Goal: Task Accomplishment & Management: Manage account settings

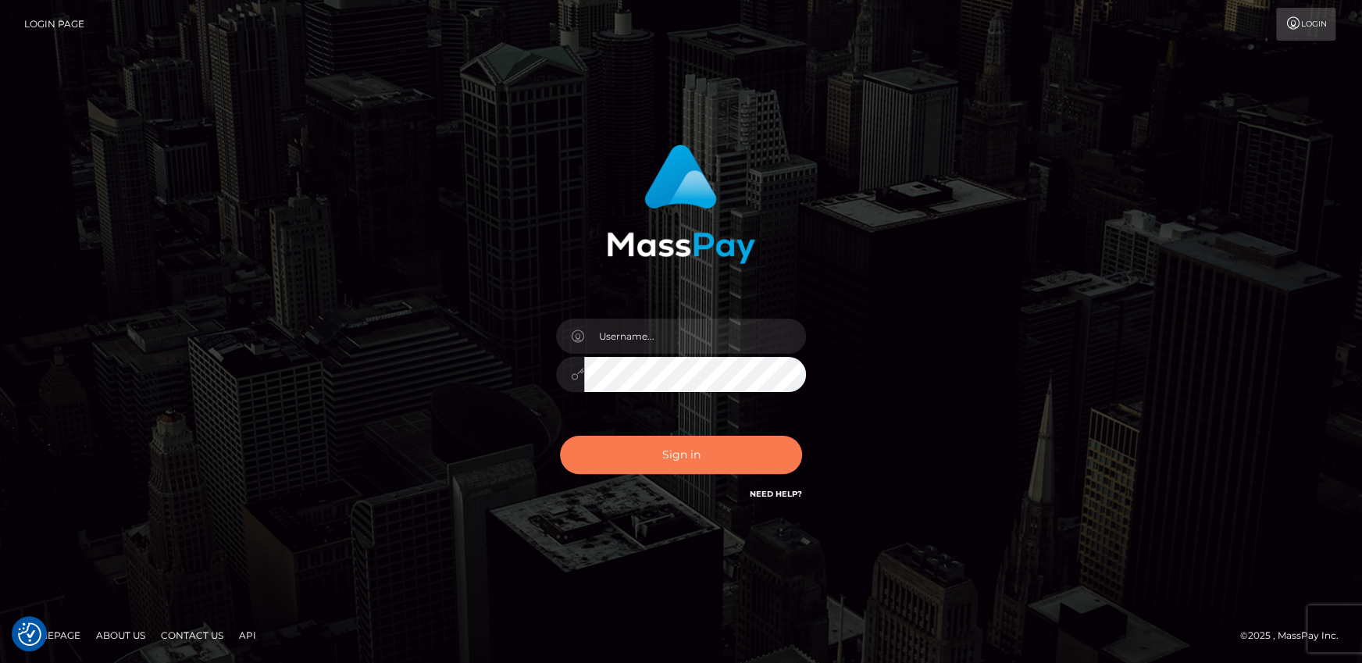
click at [650, 460] on button "Sign in" at bounding box center [681, 455] width 242 height 38
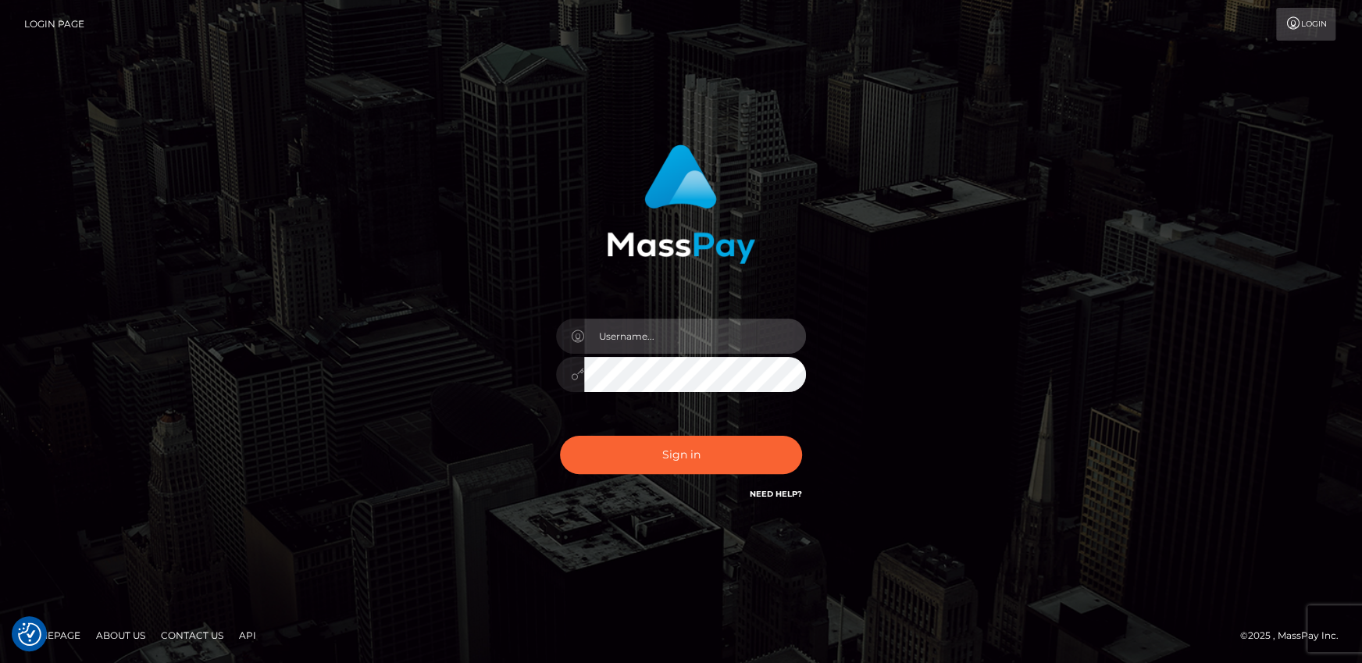
click at [695, 335] on input "text" at bounding box center [695, 336] width 222 height 35
type input "andy.wowcan"
click at [560, 436] on button "Sign in" at bounding box center [681, 455] width 242 height 38
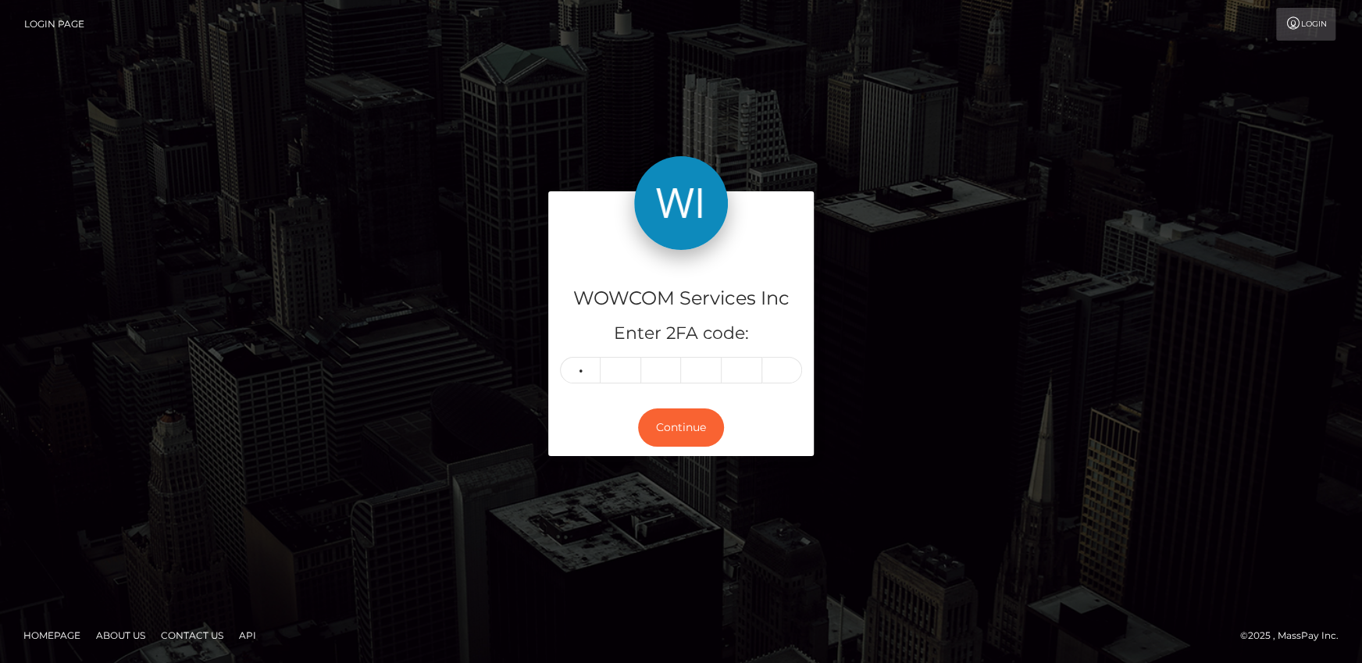
type input "3"
type input "7"
type input "5"
type input "0"
type input "9"
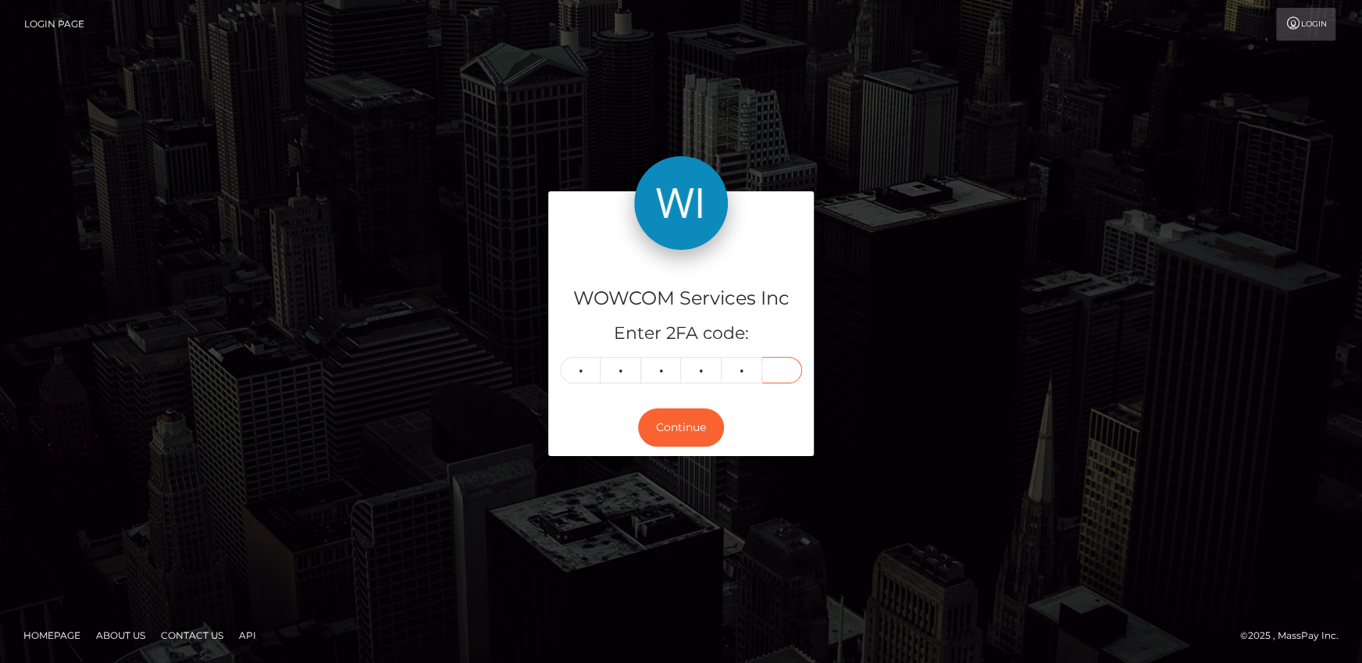
type input "0"
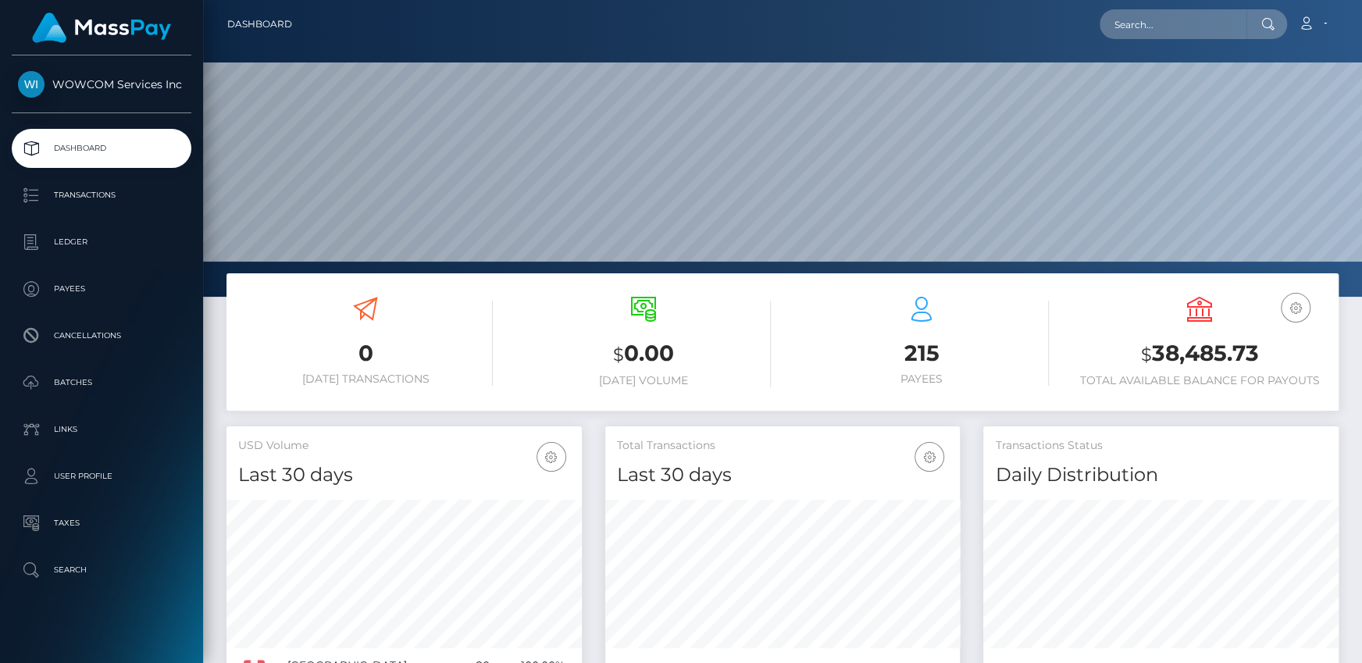
scroll to position [277, 355]
drag, startPoint x: 1154, startPoint y: 351, endPoint x: 1265, endPoint y: 354, distance: 110.9
click at [1265, 354] on h3 "$ 38,485.73" at bounding box center [1199, 354] width 255 height 32
copy h3 "38,485.73"
click at [1325, 34] on link "Account" at bounding box center [1313, 24] width 46 height 33
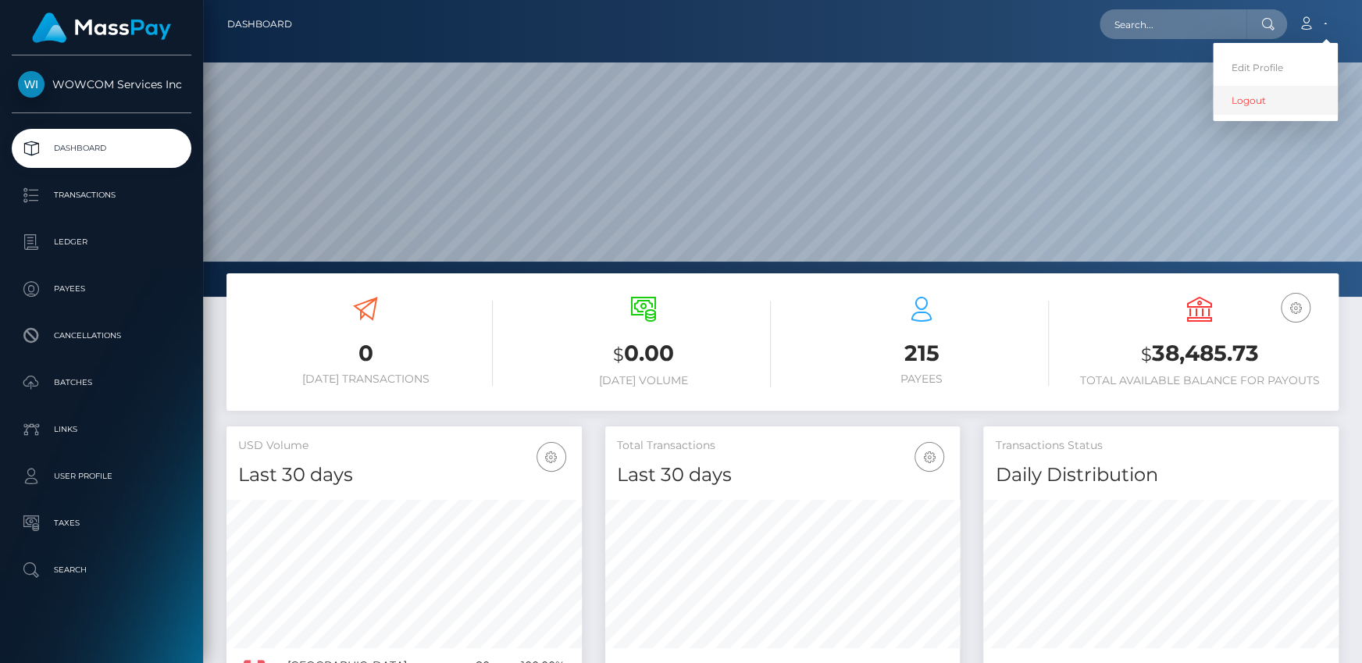
drag, startPoint x: 1273, startPoint y: 100, endPoint x: 1270, endPoint y: 109, distance: 9.1
click at [1273, 100] on link "Logout" at bounding box center [1275, 100] width 125 height 29
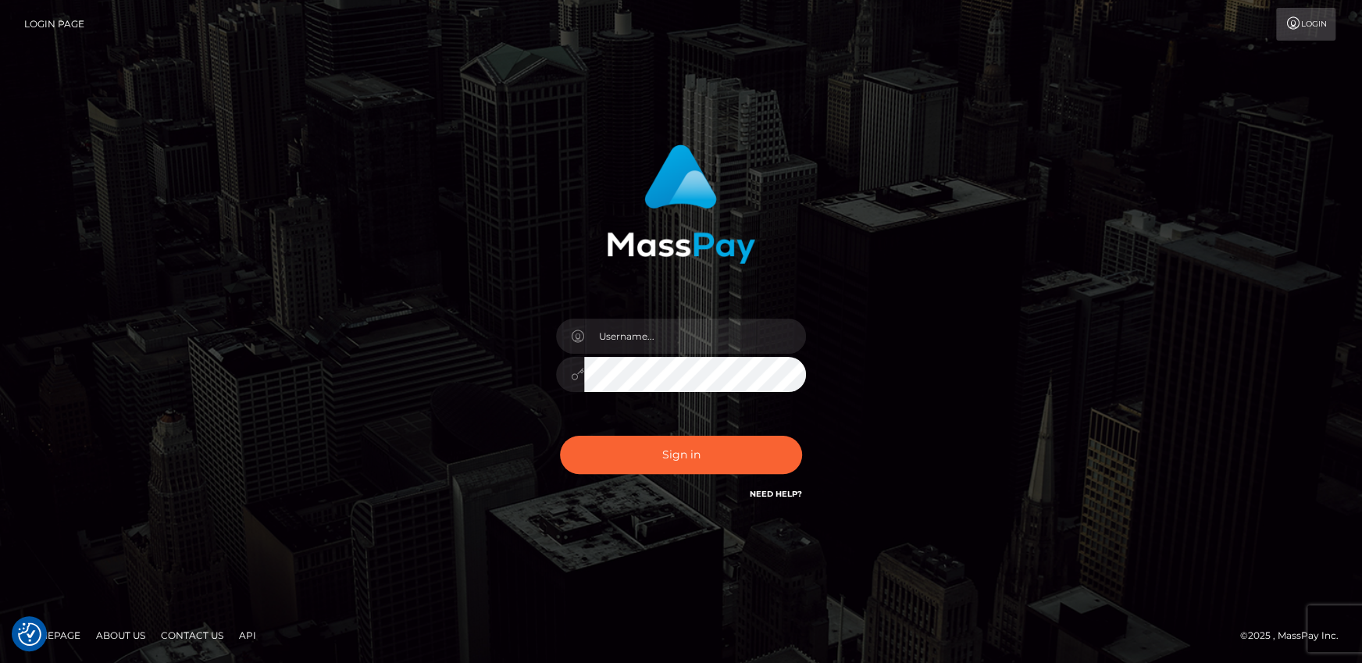
checkbox input "true"
